Goal: Find specific page/section: Find specific page/section

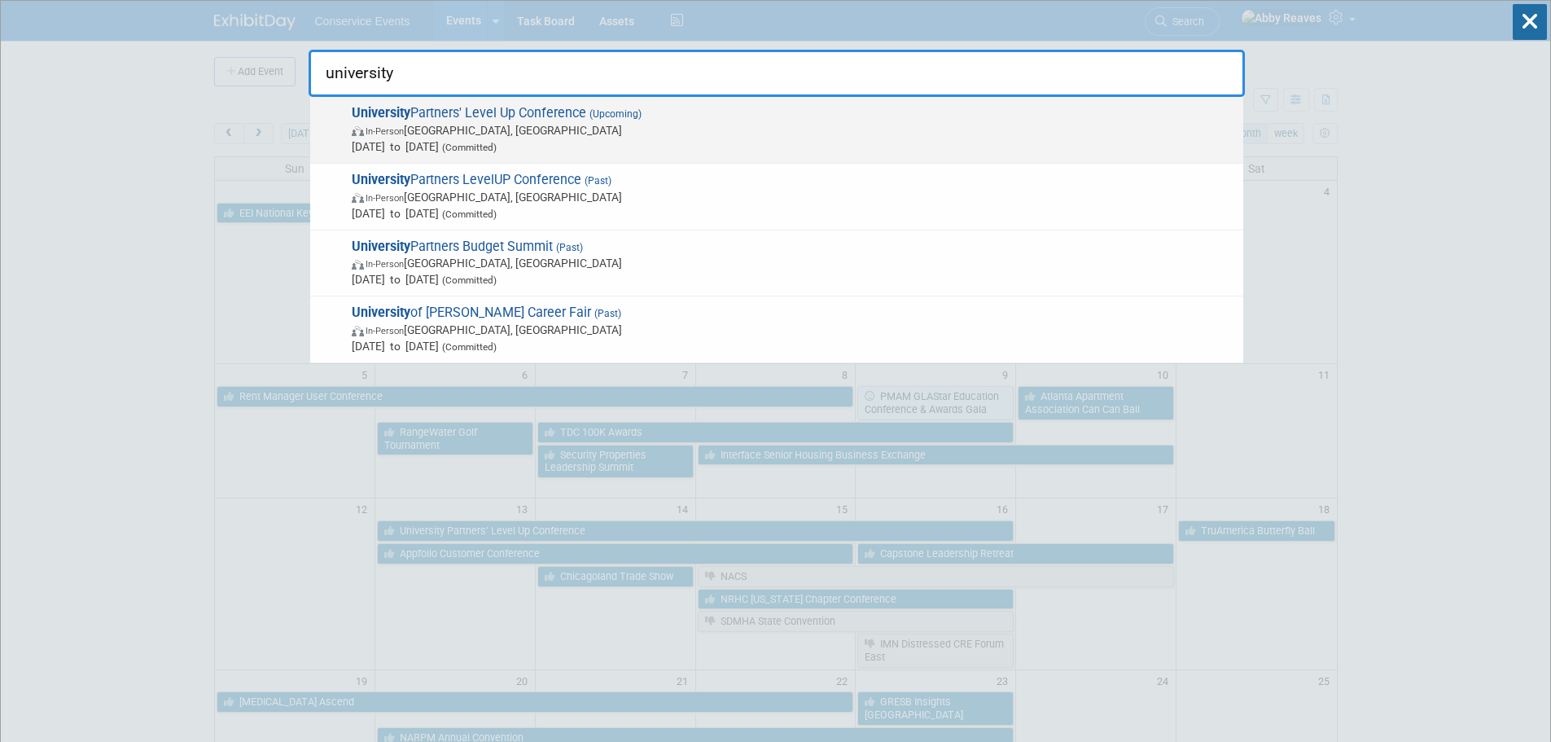
type input "university"
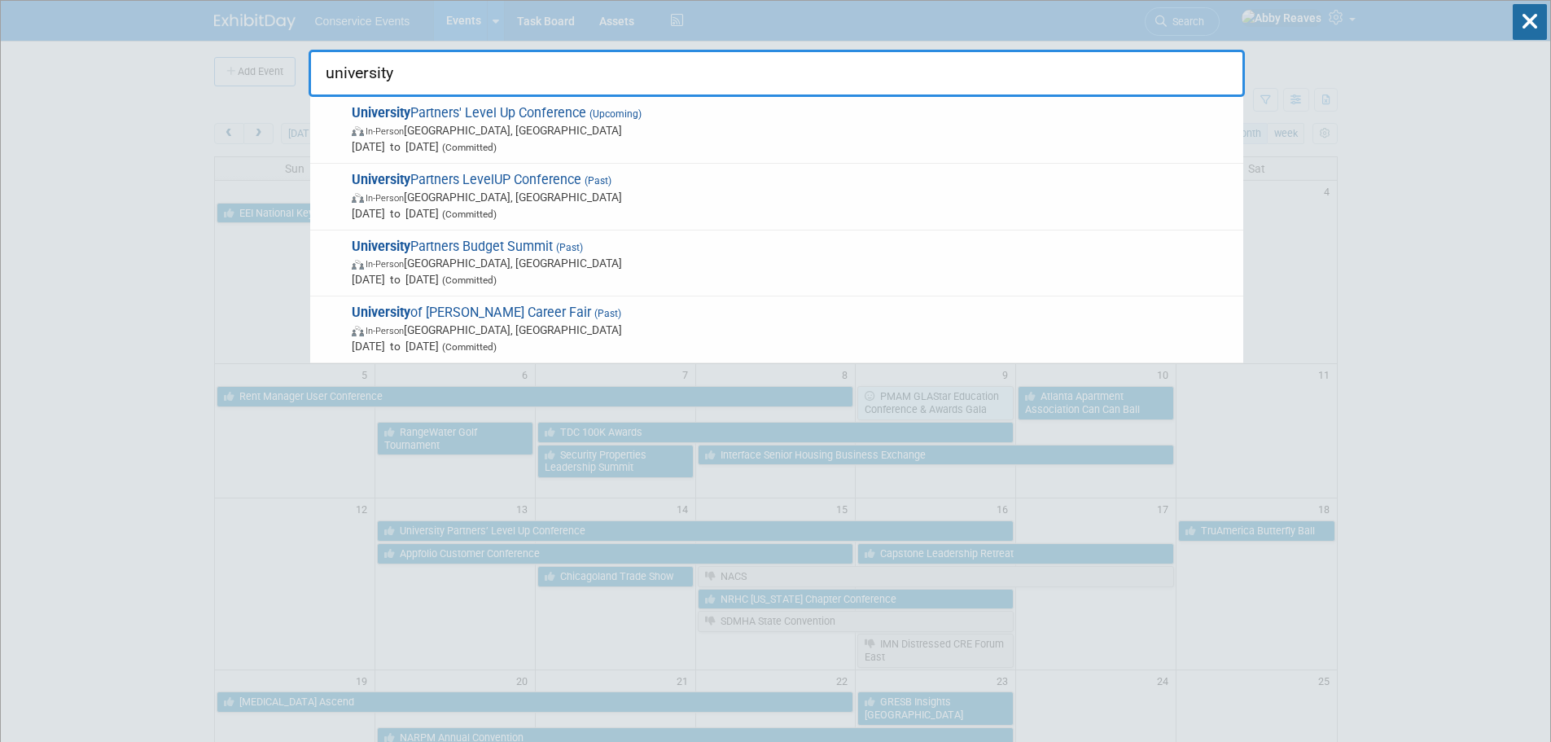
click at [1090, 150] on span "Oct 13, 2025 to Oct 16, 2025 (Committed)" at bounding box center [793, 146] width 883 height 16
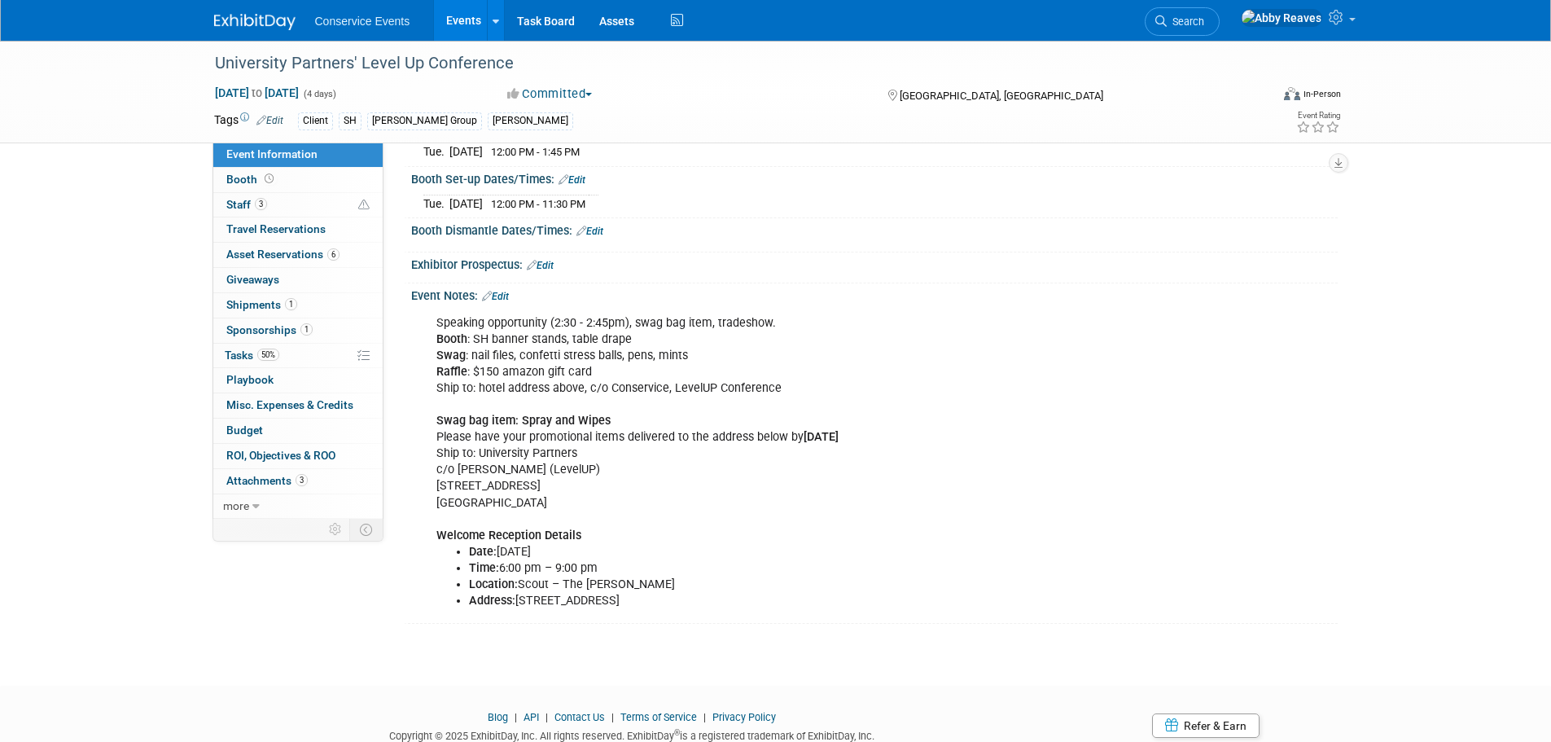
scroll to position [244, 0]
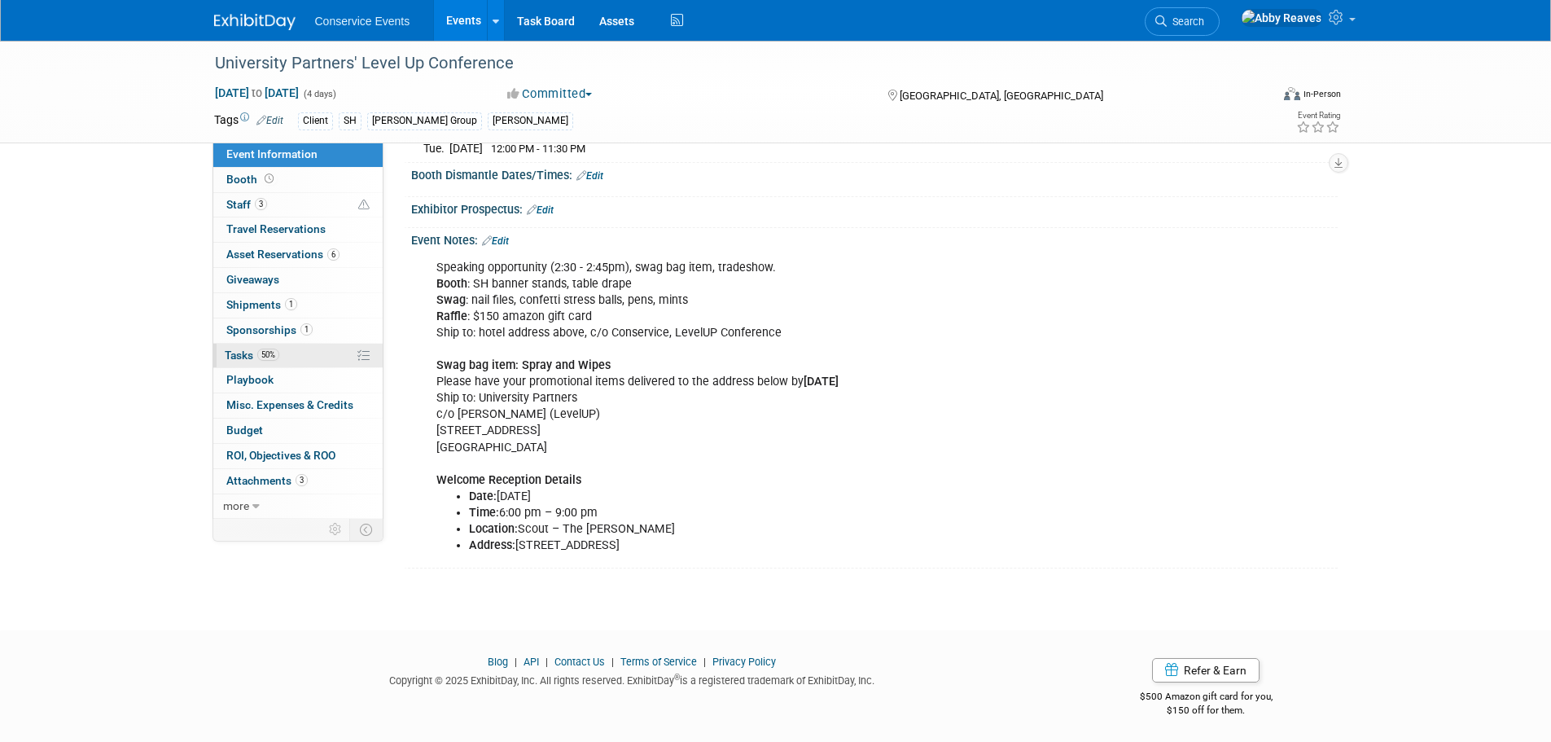
click at [255, 361] on link "50% Tasks 50%" at bounding box center [297, 356] width 169 height 24
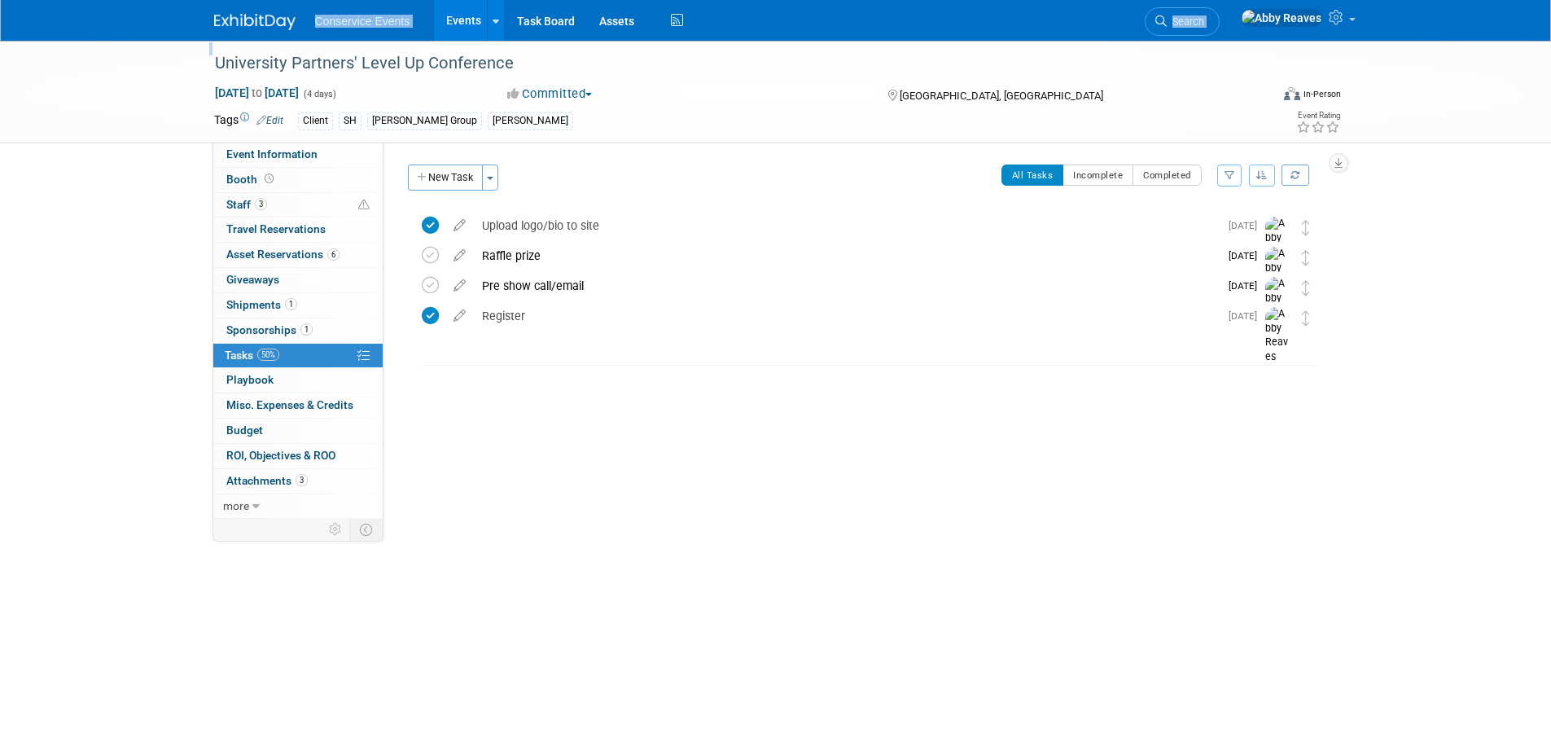
click at [268, 0] on html "Conservice Events Events Add Event Bulk Upload Events Shareable Event Boards Re…" at bounding box center [775, 371] width 1551 height 742
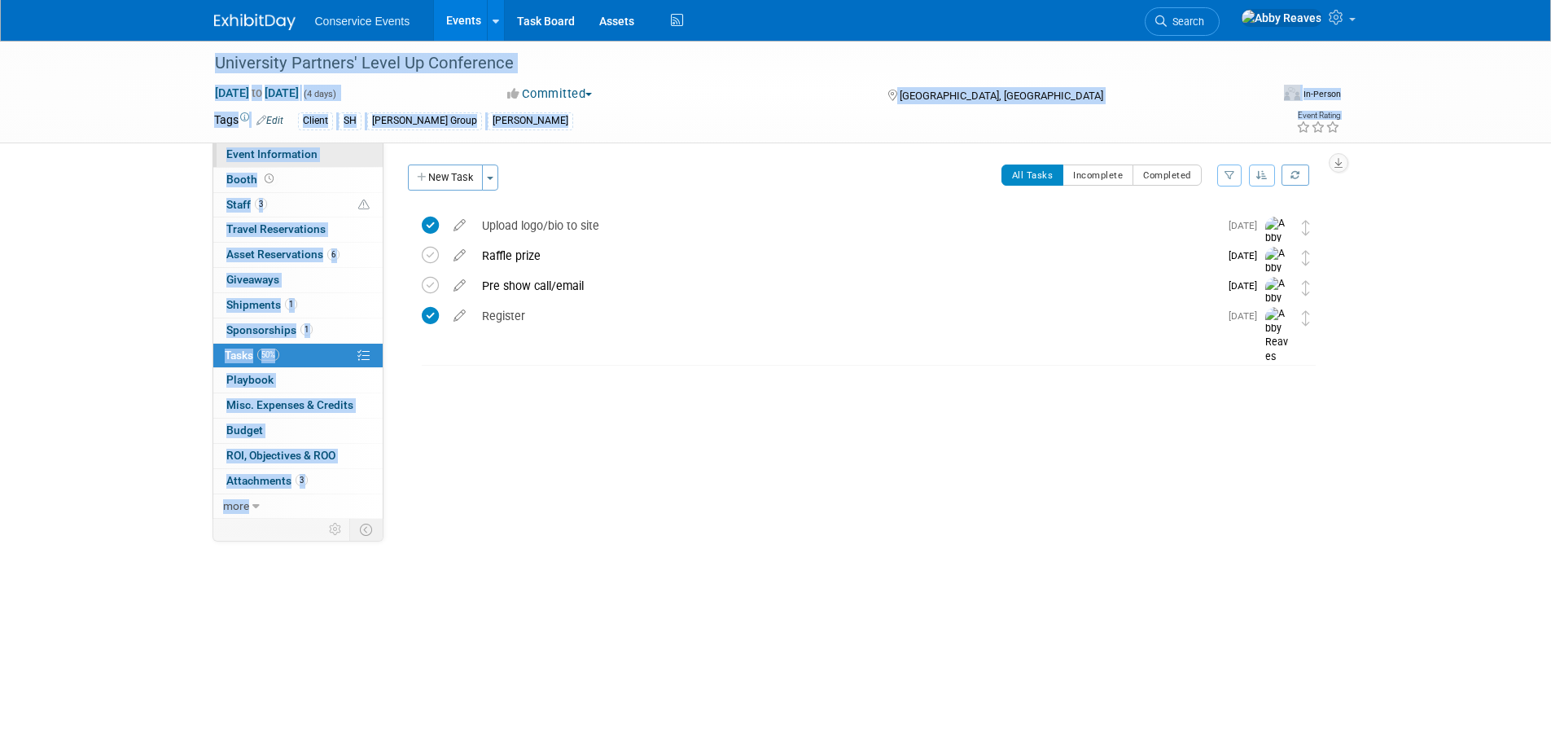
click at [306, 159] on span "Event Information" at bounding box center [271, 153] width 91 height 13
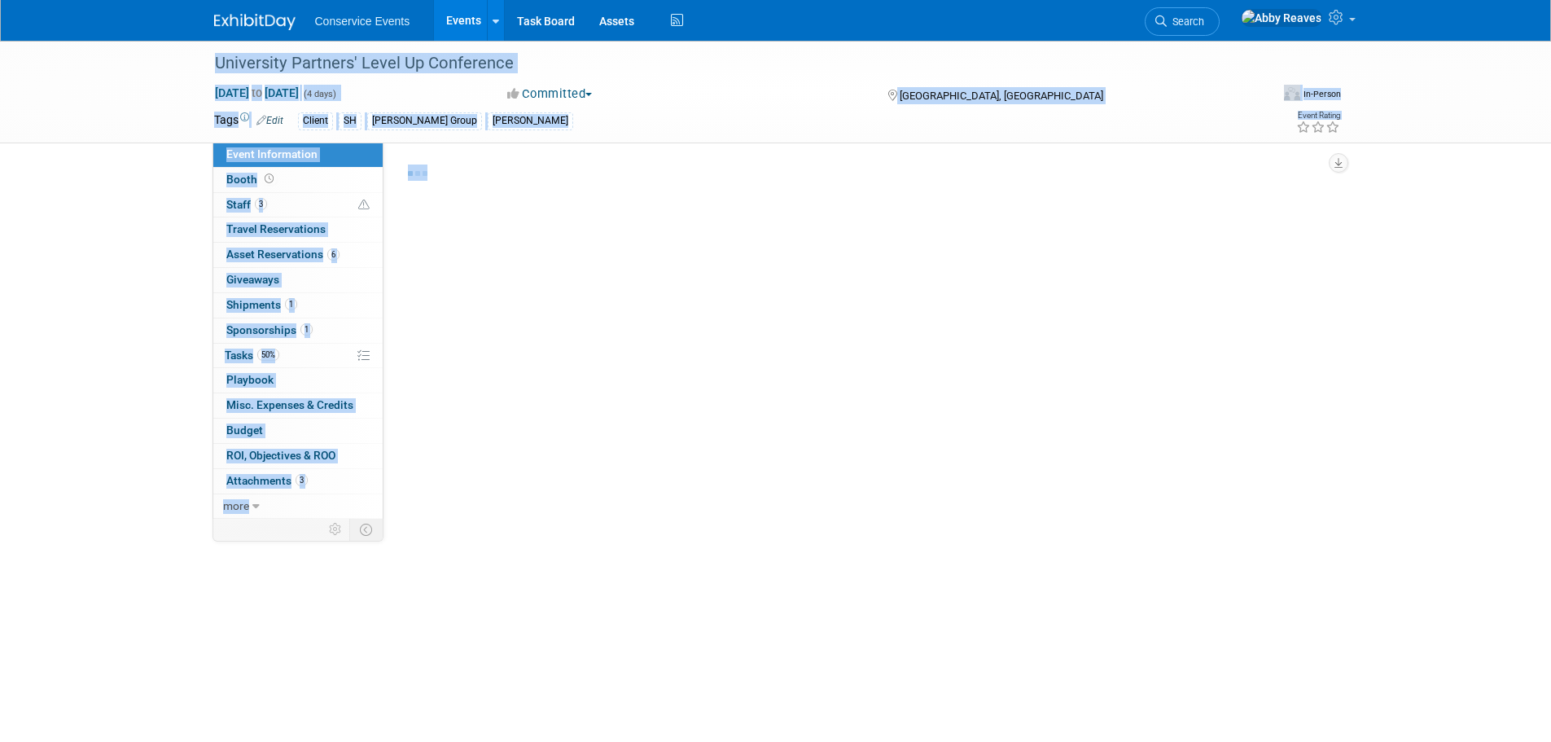
click at [145, 193] on div "University Partners' Level Up Conference [DATE] to [DATE] (4 days) [DATE] to [D…" at bounding box center [775, 328] width 1551 height 574
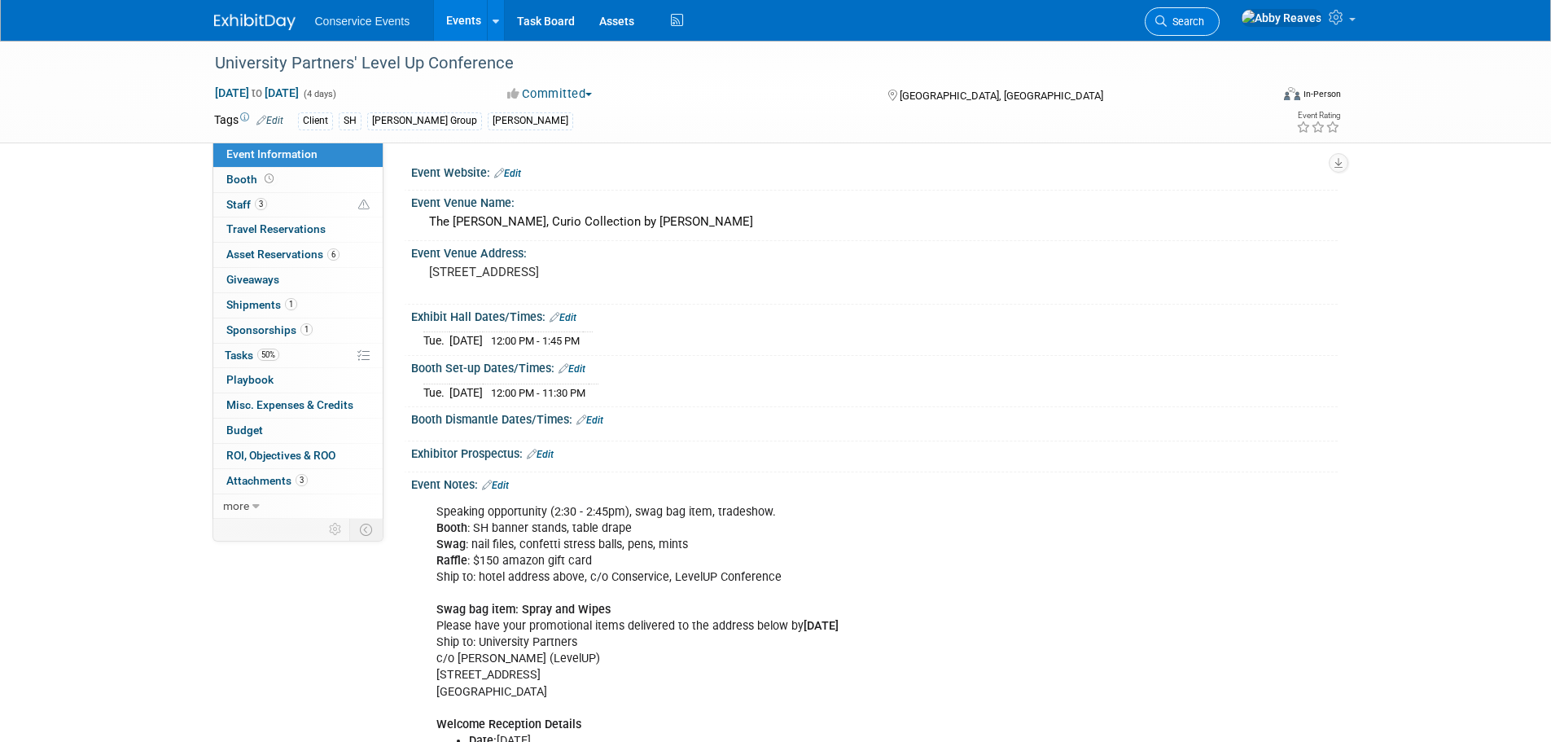
click at [1219, 14] on link "Search" at bounding box center [1181, 21] width 75 height 28
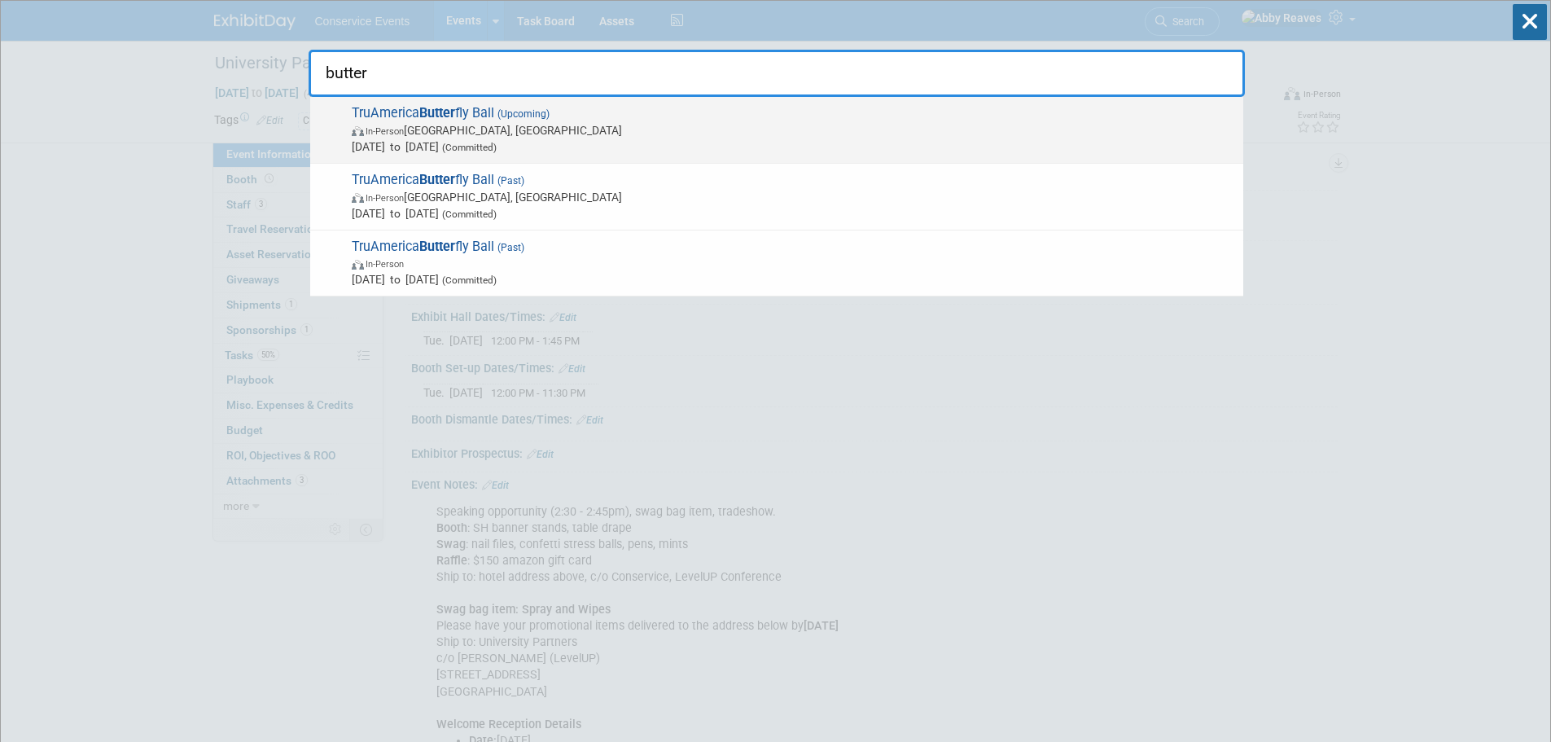
type input "butter"
click at [655, 150] on span "[DATE] to [DATE] (Committed)" at bounding box center [793, 146] width 883 height 16
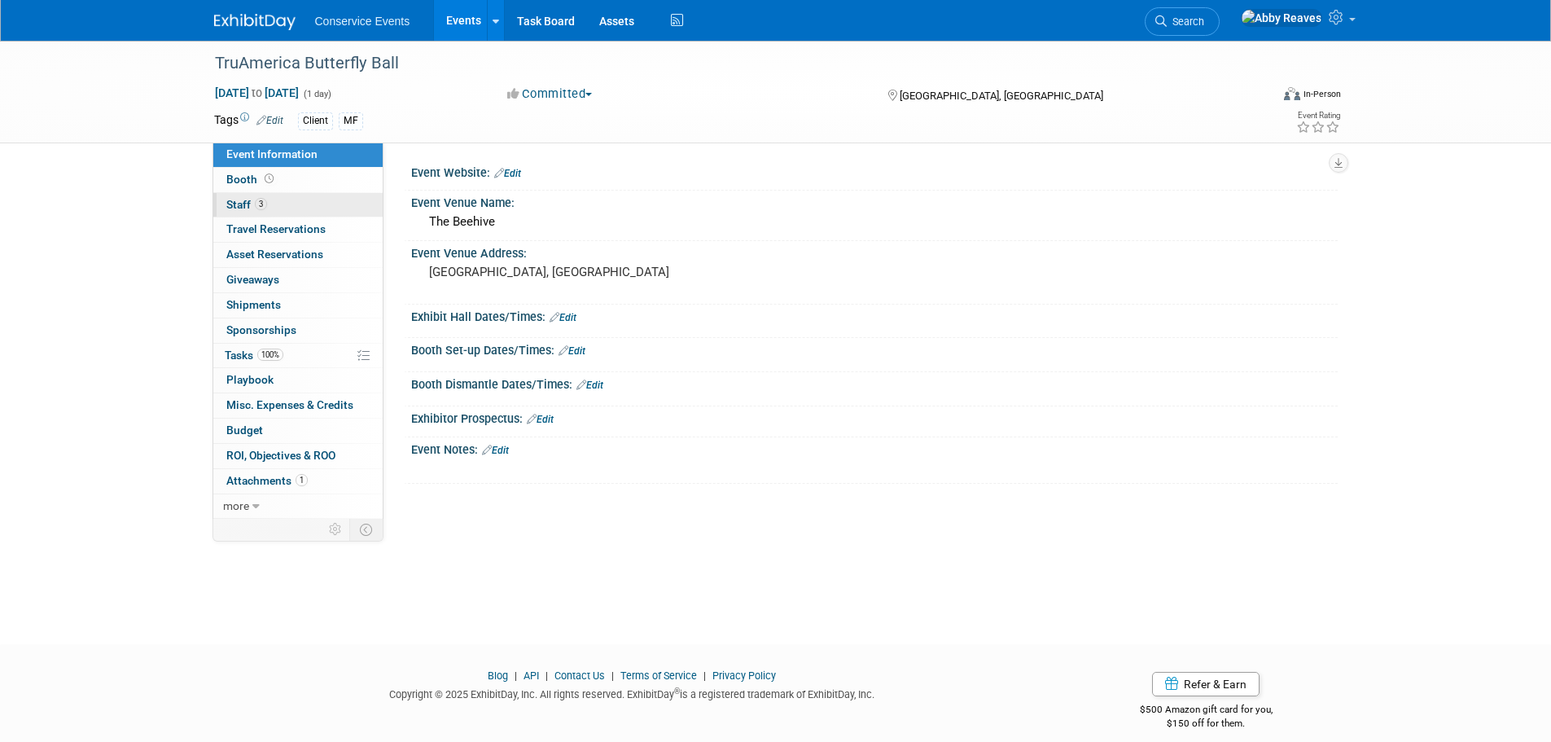
click at [269, 193] on link "3 Staff 3" at bounding box center [297, 205] width 169 height 24
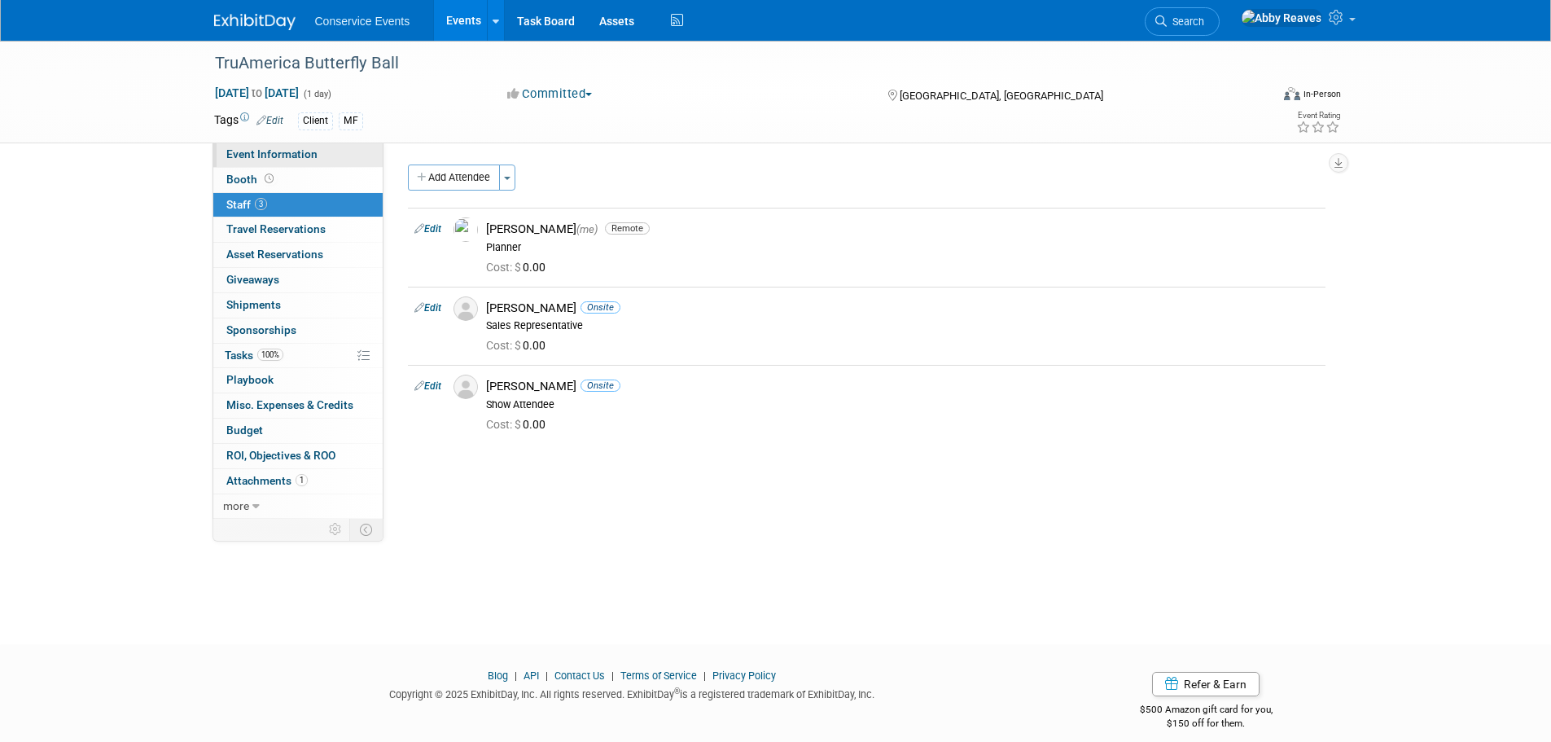
click at [322, 151] on link "Event Information" at bounding box center [297, 154] width 169 height 24
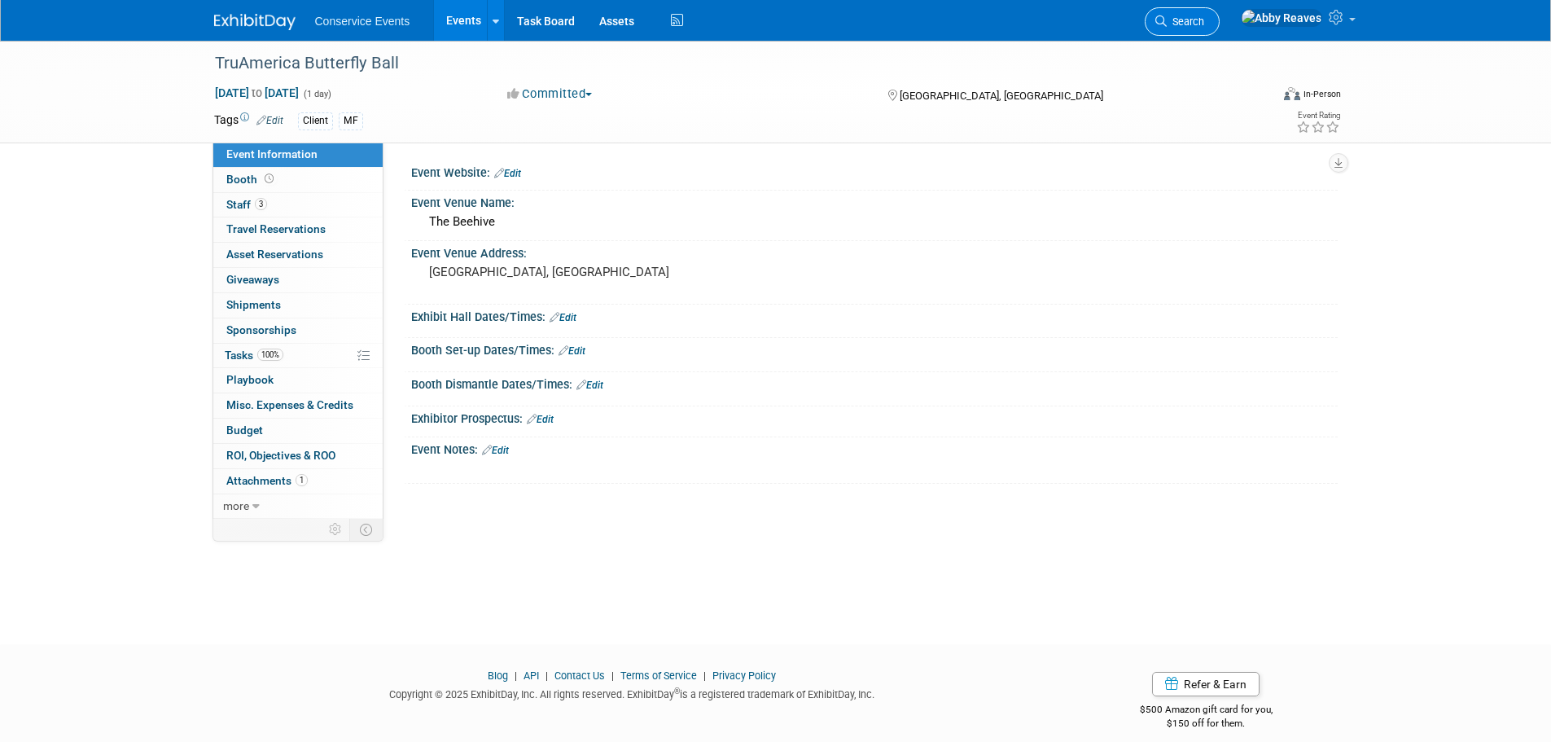
click at [1204, 24] on span "Search" at bounding box center [1184, 21] width 37 height 12
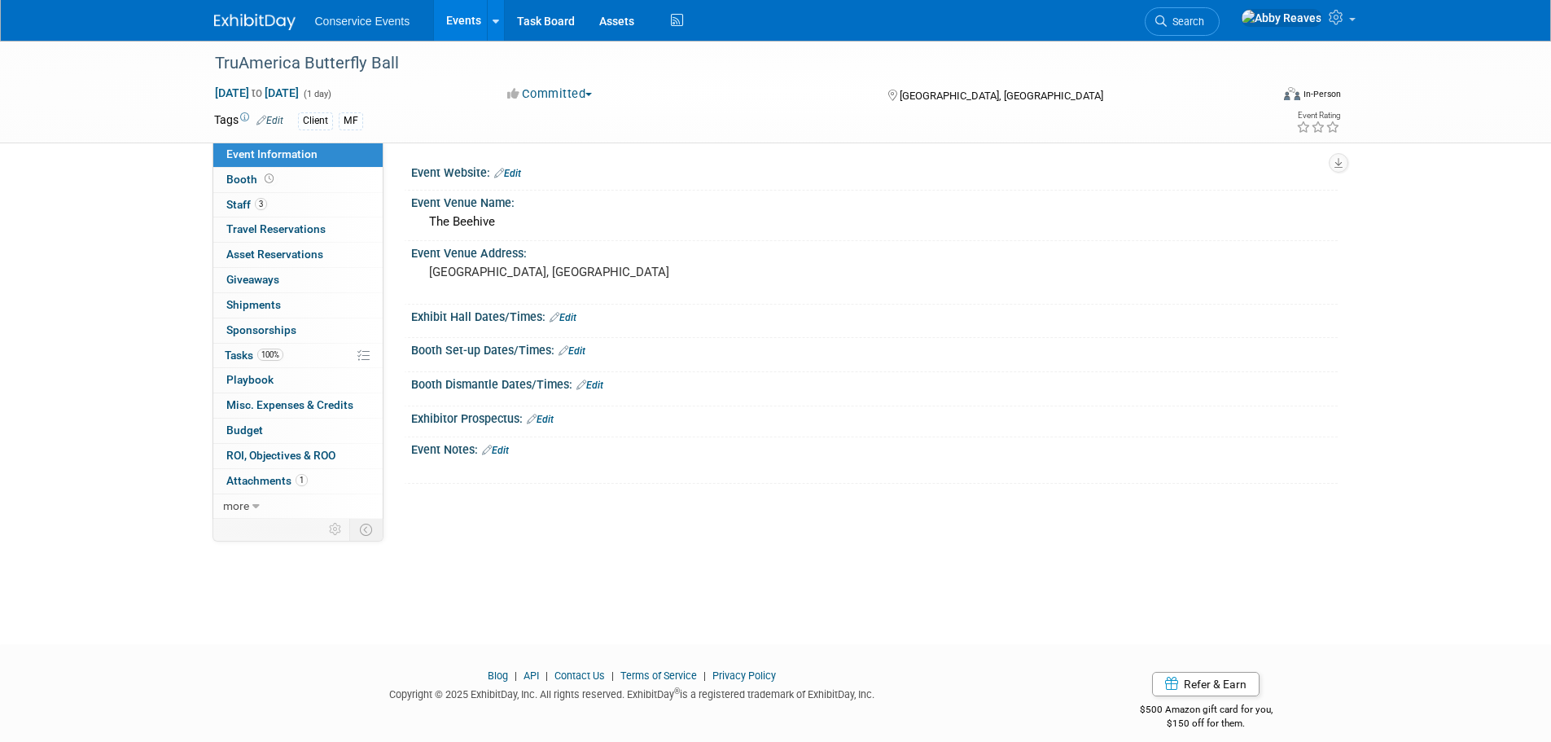
click at [509, 453] on link "Edit" at bounding box center [495, 449] width 27 height 11
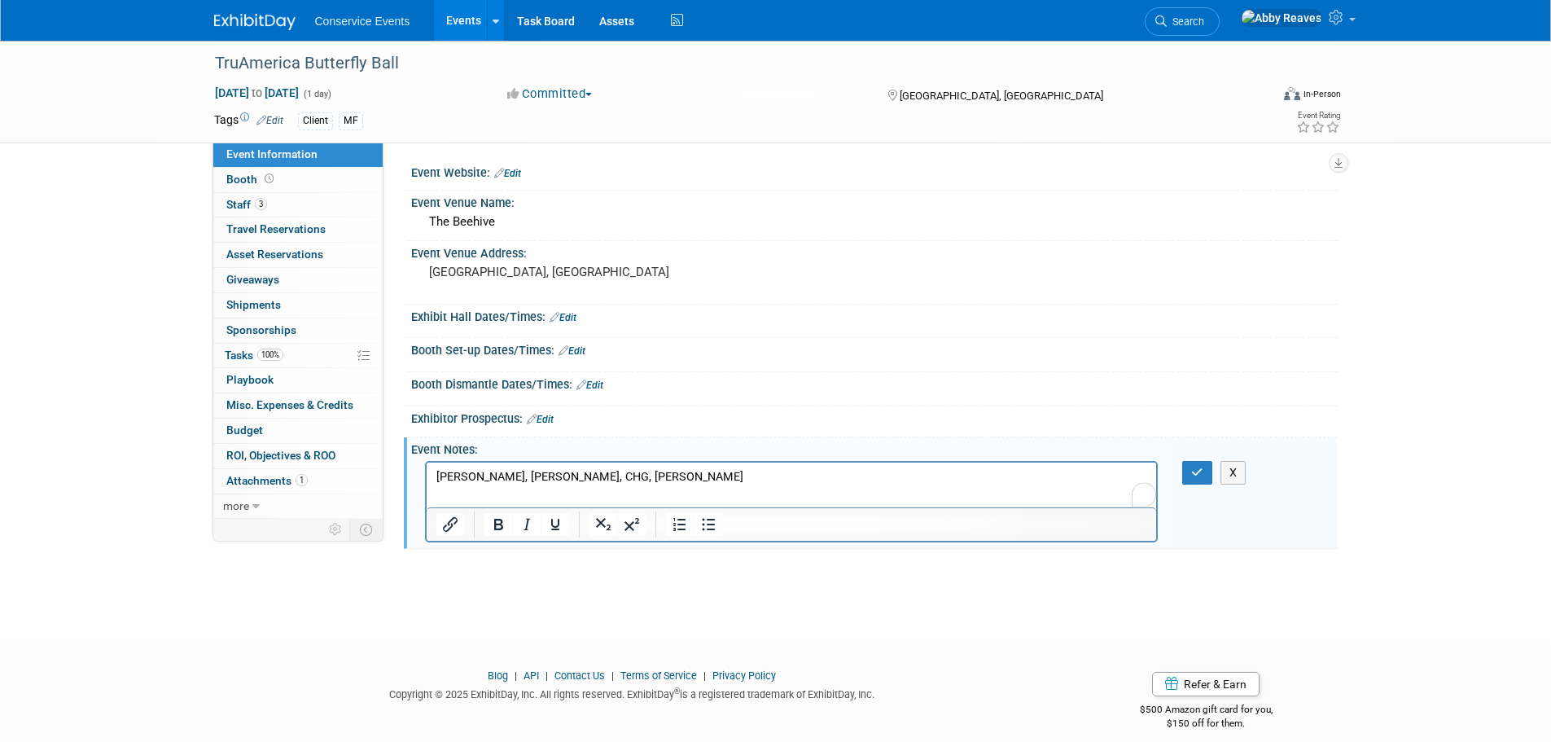
click at [1175, 466] on div "X" at bounding box center [1207, 473] width 75 height 24
click at [1195, 465] on button "button" at bounding box center [1197, 473] width 30 height 24
